Goal: Transaction & Acquisition: Purchase product/service

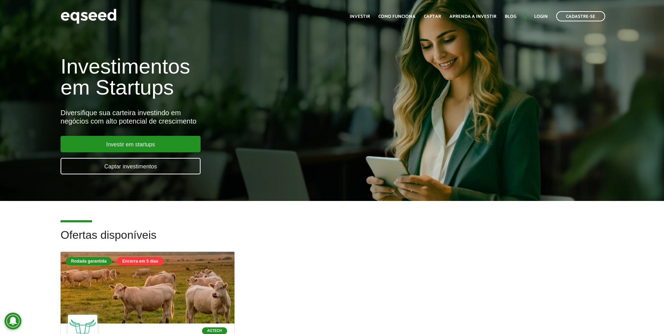
scroll to position [35, 0]
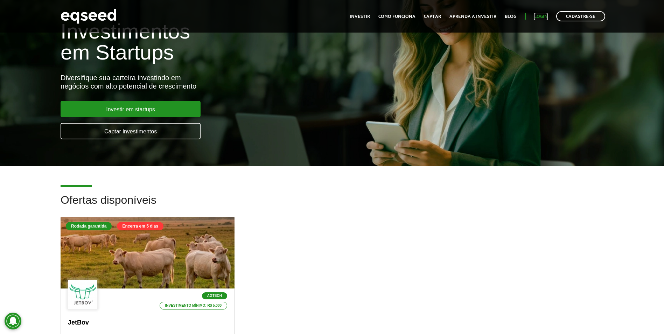
click at [327, 16] on link "Login" at bounding box center [541, 16] width 14 height 5
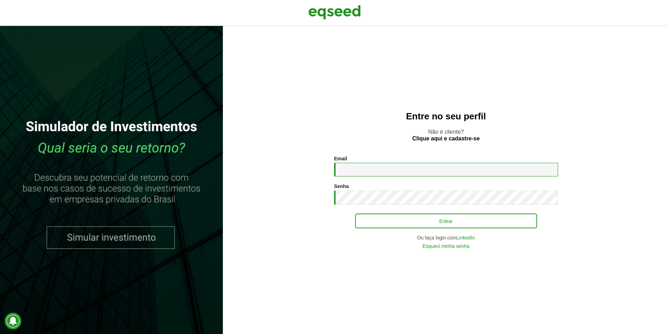
type input "**********"
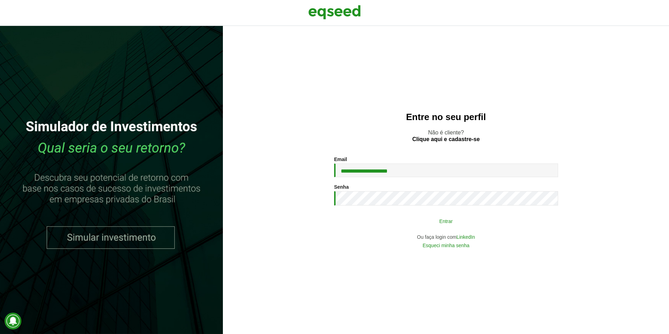
click at [396, 227] on button "Entrar" at bounding box center [446, 220] width 182 height 13
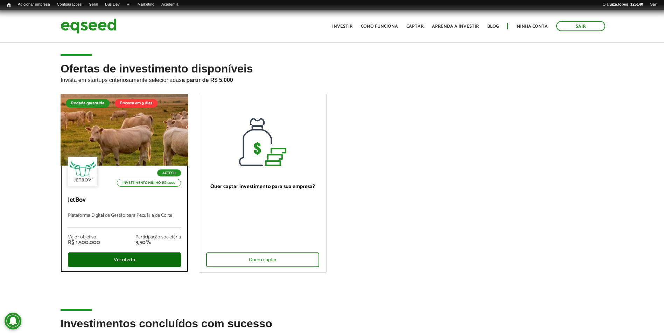
click at [110, 254] on div "Ver oferta" at bounding box center [124, 259] width 113 height 15
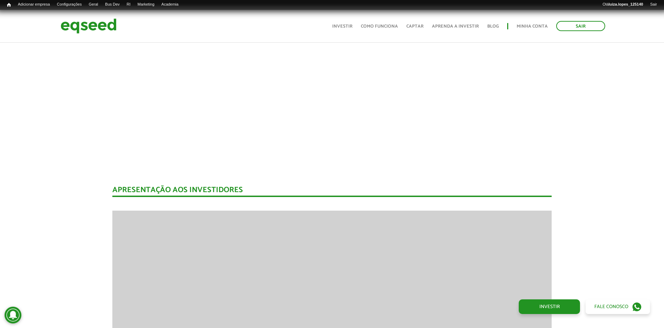
scroll to position [591, 0]
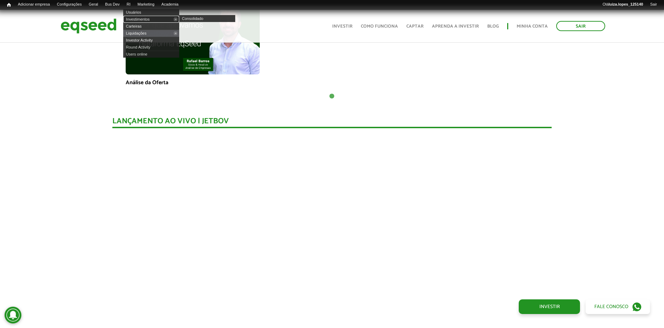
click at [154, 16] on link "Investimentos" at bounding box center [151, 19] width 56 height 7
